Goal: Contribute content

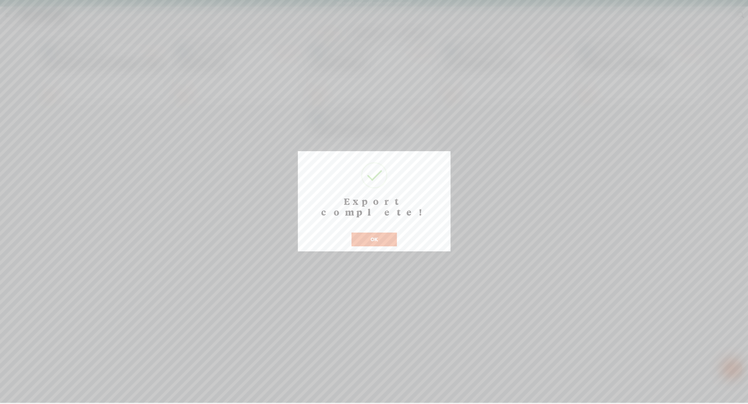
click at [384, 241] on button "OK" at bounding box center [373, 239] width 45 height 14
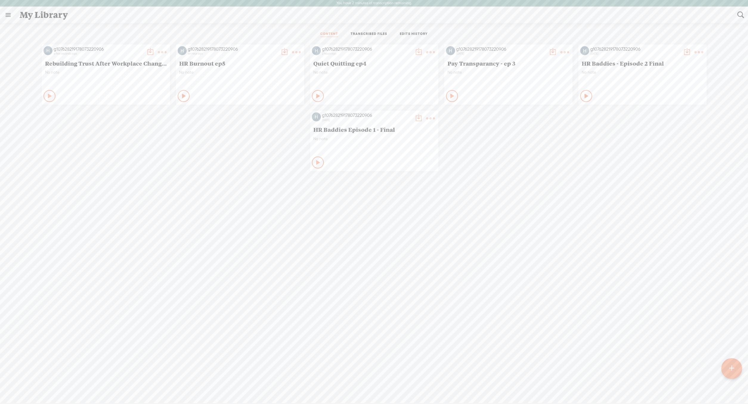
scroll to position [0, 0]
click at [284, 53] on t at bounding box center [284, 52] width 8 height 8
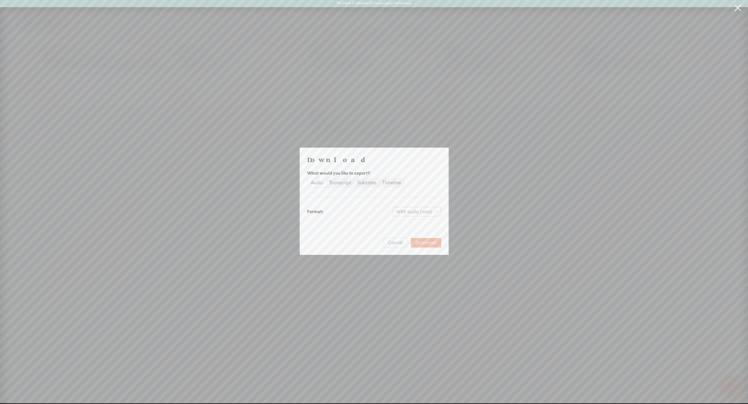
click at [411, 213] on span "WAV audio (.wav)" at bounding box center [416, 211] width 41 height 9
click at [415, 224] on div "MP3 audio (.mp3)" at bounding box center [412, 224] width 49 height 6
click at [421, 242] on span "Download" at bounding box center [425, 243] width 21 height 6
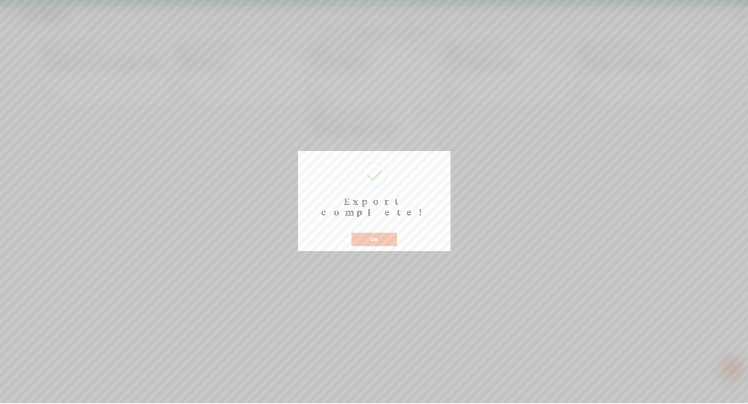
click at [387, 234] on button "OK" at bounding box center [373, 239] width 45 height 14
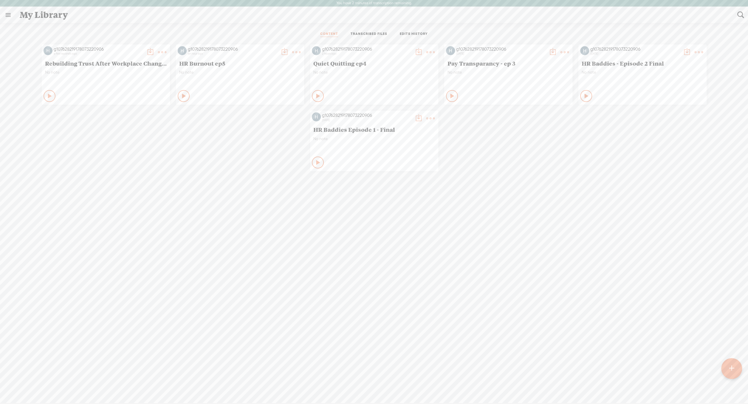
click at [124, 64] on span "Rebuilding Trust After Workplace Change ep 6" at bounding box center [106, 63] width 122 height 7
click at [61, 61] on span "Rebuilding Trust After Workplace Change ep 6" at bounding box center [106, 63] width 122 height 7
click at [52, 93] on icon at bounding box center [50, 96] width 6 height 6
click at [149, 53] on t at bounding box center [150, 52] width 8 height 8
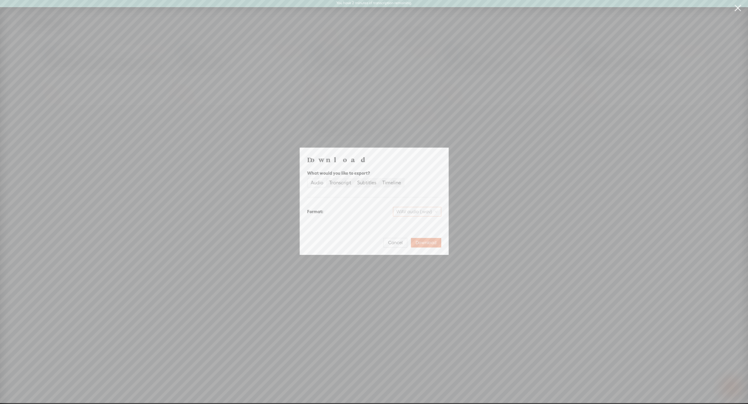
click at [421, 212] on span "WAV audio (.wav)" at bounding box center [416, 211] width 41 height 9
click at [423, 223] on div "MP3 audio (.mp3)" at bounding box center [412, 224] width 49 height 6
click at [430, 240] on span "Download" at bounding box center [425, 243] width 21 height 6
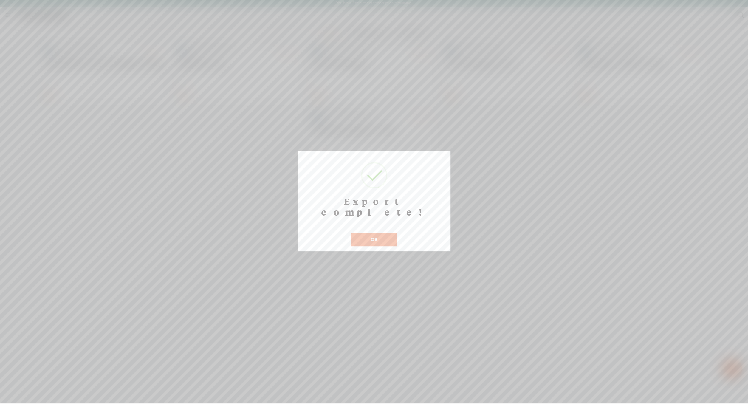
click at [373, 232] on button "OK" at bounding box center [373, 239] width 45 height 14
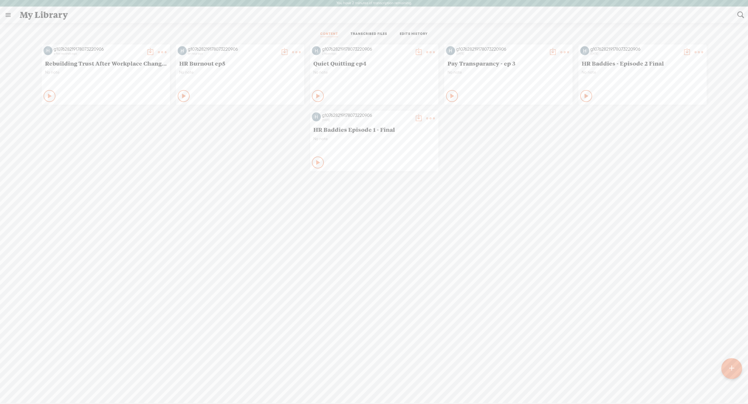
click at [726, 361] on div at bounding box center [731, 368] width 21 height 21
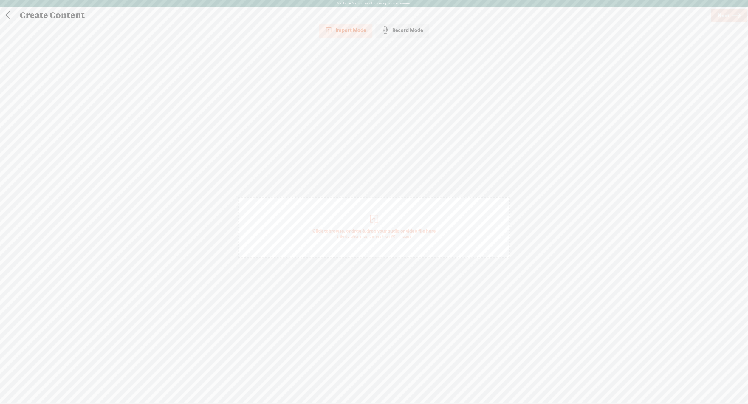
click at [400, 28] on div "Record Mode" at bounding box center [402, 30] width 54 height 15
click at [370, 387] on t at bounding box center [373, 386] width 17 height 17
click at [377, 386] on t at bounding box center [373, 390] width 17 height 17
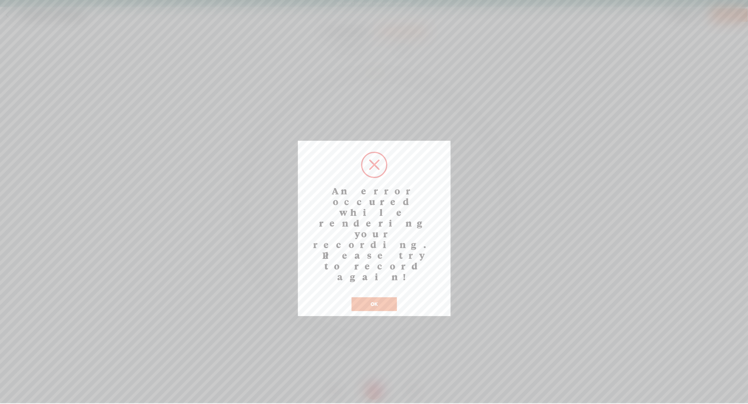
click at [370, 297] on button "OK" at bounding box center [373, 304] width 45 height 14
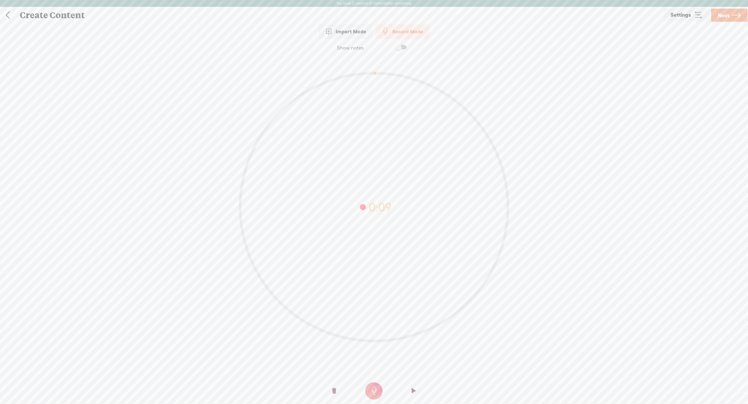
click at [333, 388] on t at bounding box center [334, 391] width 4 height 18
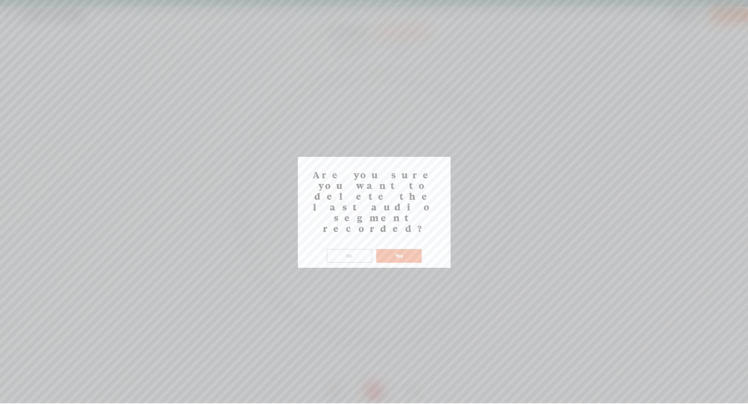
click at [405, 249] on button "Yes" at bounding box center [398, 256] width 45 height 14
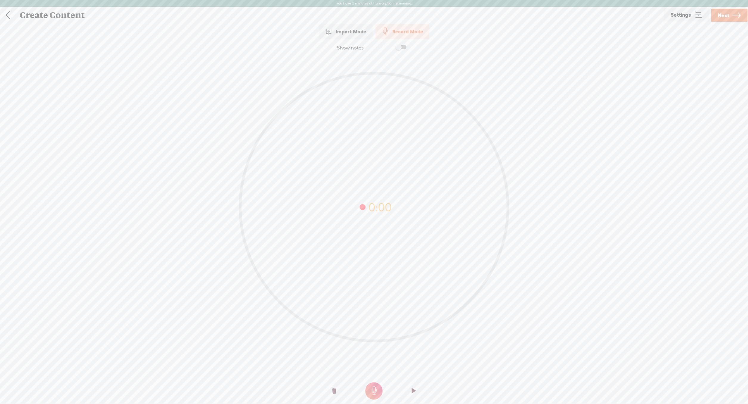
click at [373, 388] on t at bounding box center [373, 390] width 17 height 17
click at [378, 394] on t at bounding box center [373, 390] width 17 height 17
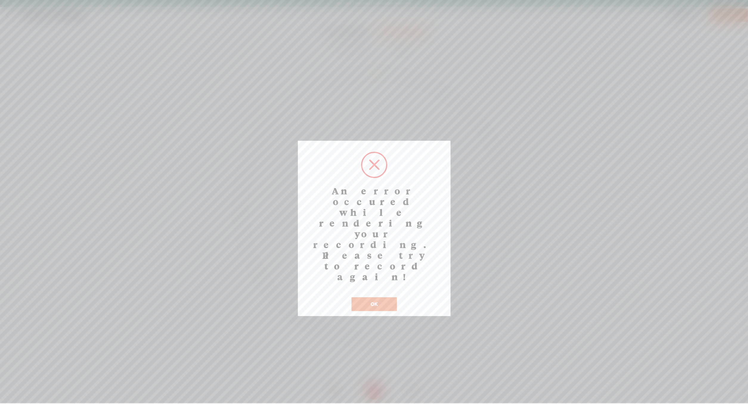
click at [382, 297] on button "OK" at bounding box center [373, 304] width 45 height 14
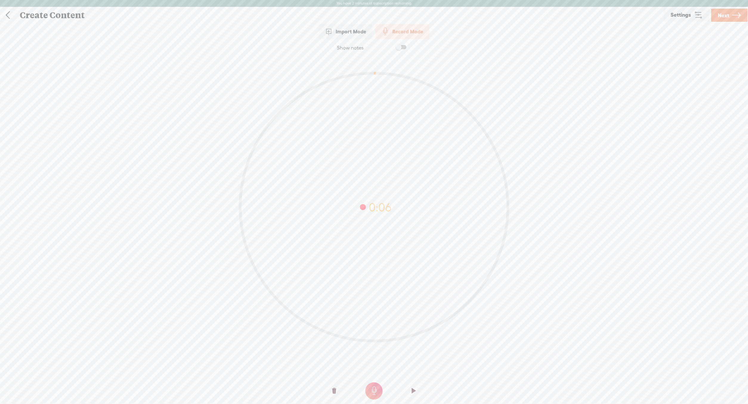
click at [339, 393] on o at bounding box center [334, 391] width 24 height 18
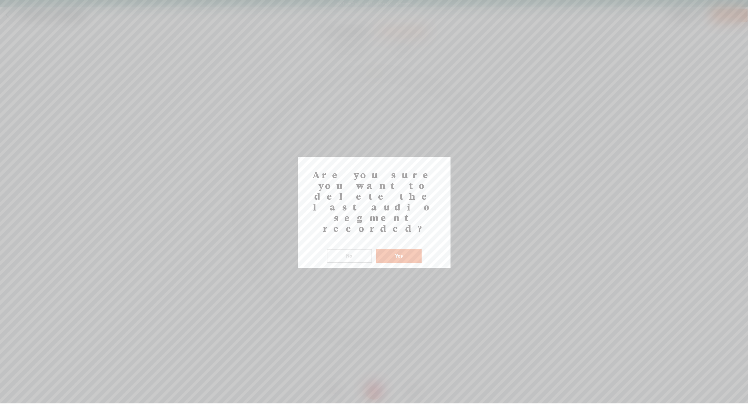
click at [412, 249] on button "Yes" at bounding box center [398, 256] width 45 height 14
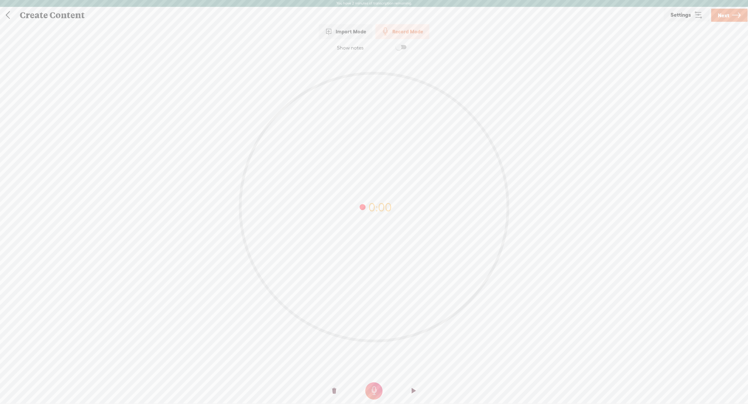
click at [375, 392] on t at bounding box center [373, 390] width 17 height 17
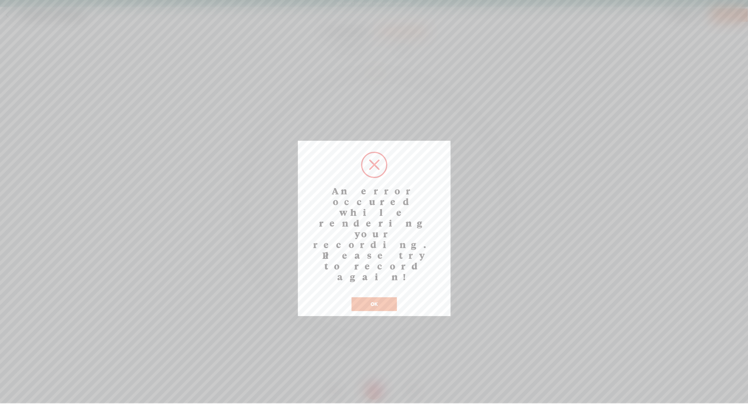
click at [373, 297] on button "OK" at bounding box center [373, 304] width 45 height 14
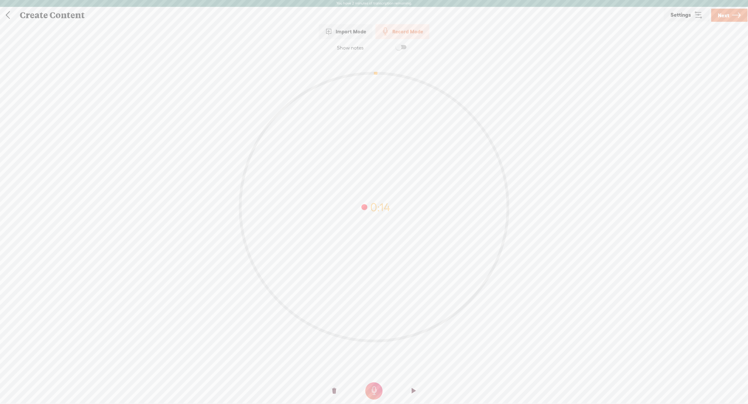
click at [336, 390] on t at bounding box center [334, 391] width 4 height 18
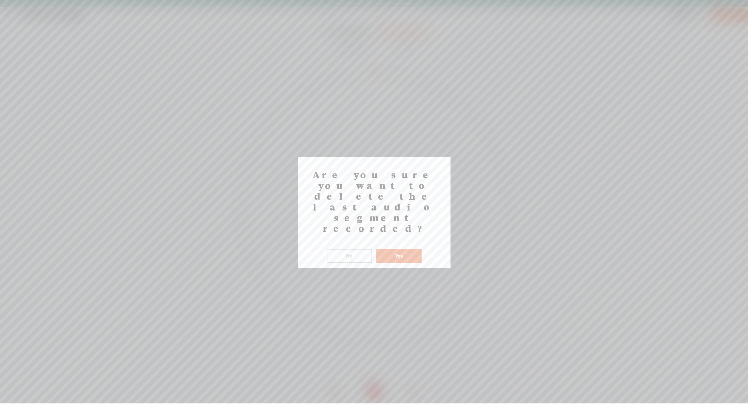
click at [404, 249] on button "Yes" at bounding box center [398, 256] width 45 height 14
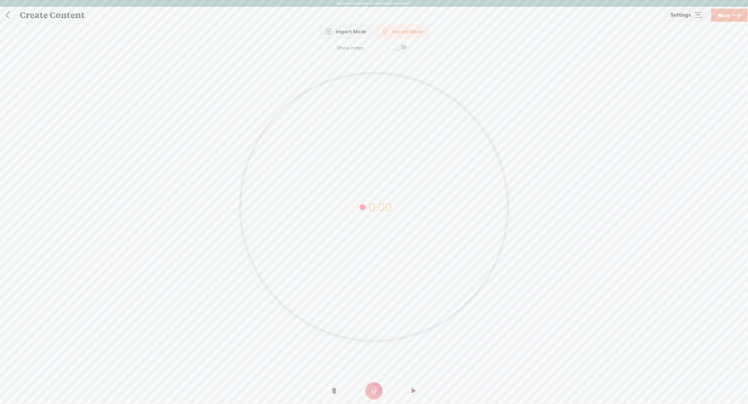
click at [10, 15] on link at bounding box center [7, 14] width 15 height 15
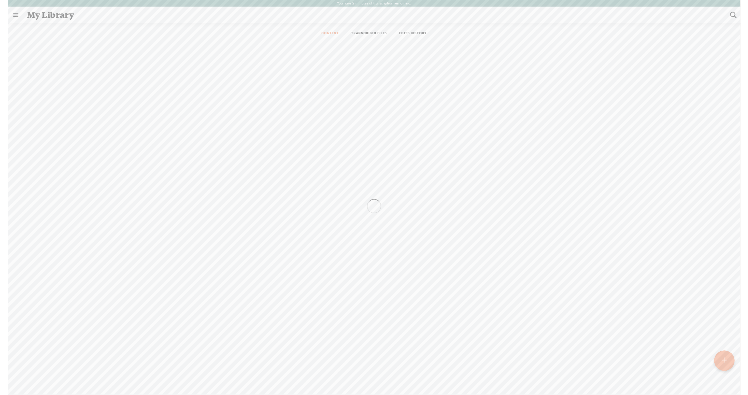
scroll to position [0, 0]
